Goal: Task Accomplishment & Management: Manage account settings

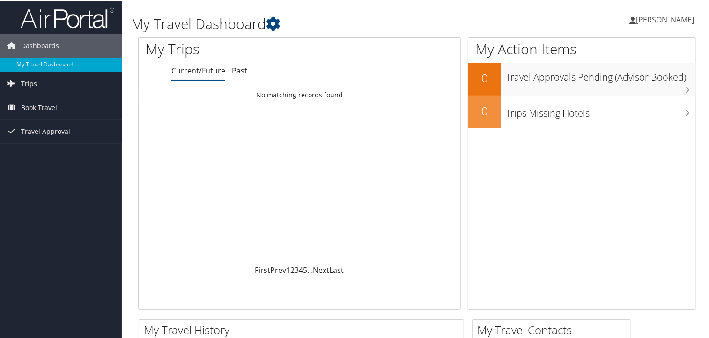
click at [643, 20] on span "[PERSON_NAME]" at bounding box center [665, 19] width 58 height 10
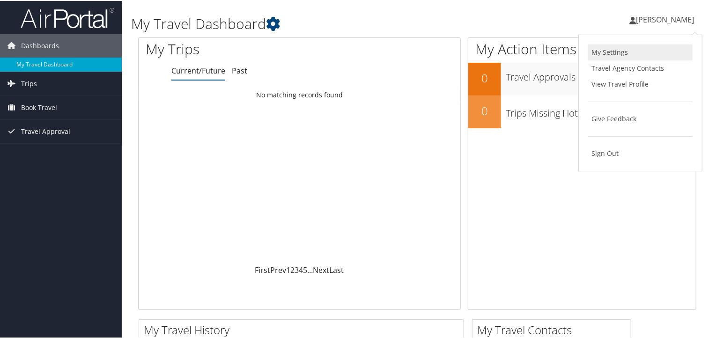
click at [632, 51] on link "My Settings" at bounding box center [640, 52] width 104 height 16
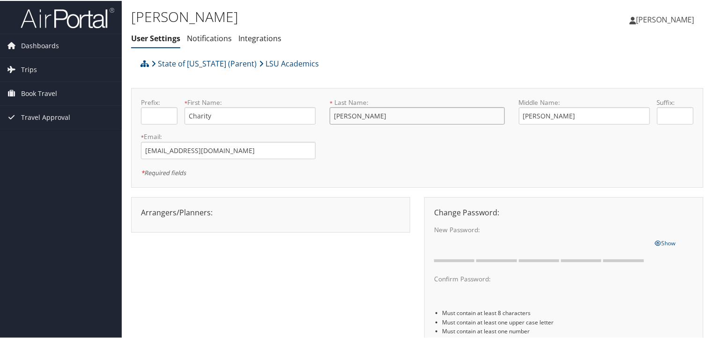
click at [352, 115] on input "[PERSON_NAME]" at bounding box center [417, 114] width 175 height 17
type input "[PERSON_NAME]"
click at [530, 115] on input "[PERSON_NAME]" at bounding box center [584, 114] width 131 height 17
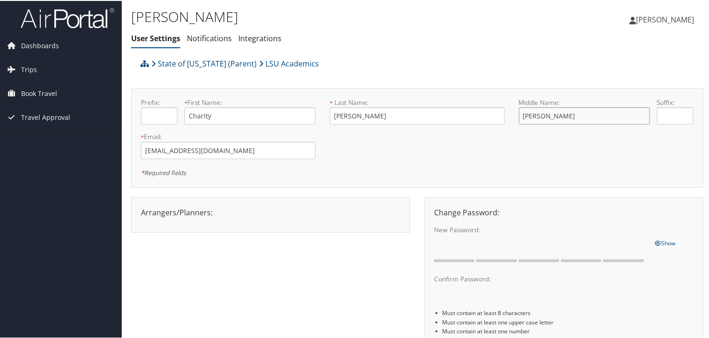
click at [530, 115] on input "[PERSON_NAME]" at bounding box center [584, 114] width 131 height 17
type input "[PERSON_NAME]"
click at [430, 169] on div "* Required fields" at bounding box center [417, 171] width 566 height 11
click at [527, 156] on div "Prefix: * First Name: Charity This field is required * Last Name: [PERSON_NAME]…" at bounding box center [417, 137] width 566 height 80
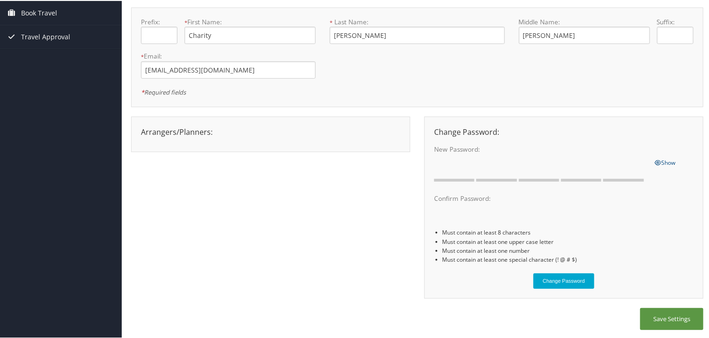
scroll to position [81, 0]
click at [664, 317] on button "Save Settings" at bounding box center [671, 318] width 63 height 22
click at [22, 14] on span "Book Travel" at bounding box center [39, 11] width 36 height 23
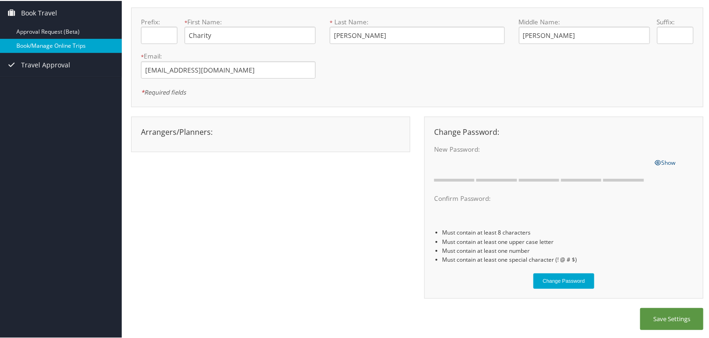
click at [32, 45] on link "Book/Manage Online Trips" at bounding box center [61, 45] width 122 height 14
